Goal: Find specific page/section: Find specific page/section

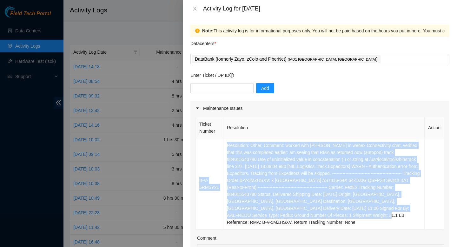
scroll to position [63, 0]
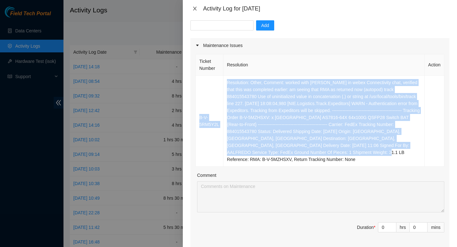
click at [197, 10] on icon "close" at bounding box center [194, 8] width 5 height 5
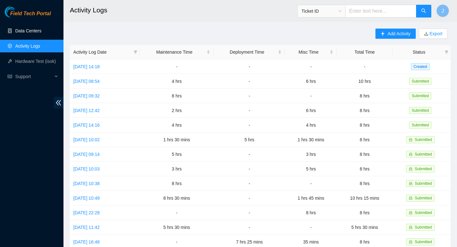
click at [37, 31] on link "Data Centers" at bounding box center [28, 30] width 26 height 5
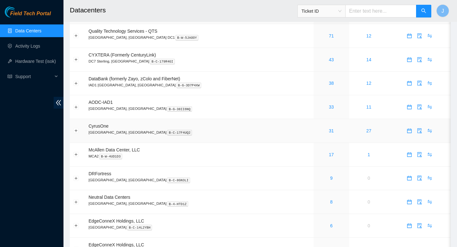
scroll to position [19, 0]
click at [329, 132] on link "31" at bounding box center [331, 130] width 5 height 5
